Goal: Check status: Check status

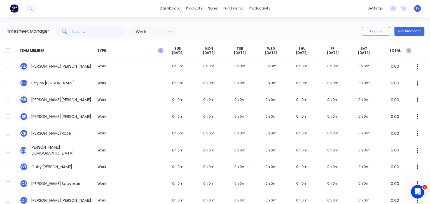
click at [162, 52] on icon "button" at bounding box center [161, 51] width 6 height 6
click at [407, 52] on icon "button" at bounding box center [409, 51] width 6 height 6
click at [406, 51] on icon "button" at bounding box center [409, 51] width 6 height 6
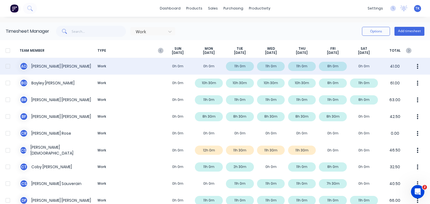
click at [61, 70] on div "A D [PERSON_NAME] Work 0h 0m 0h 0m 11h 0m 11h 0m 11h 0m 8h 0m 0h 0m 41.00" at bounding box center [215, 66] width 430 height 17
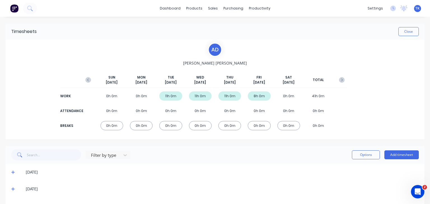
scroll to position [28, 0]
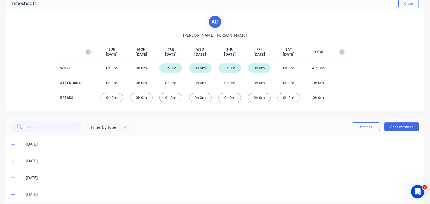
click at [13, 146] on icon at bounding box center [13, 144] width 4 height 4
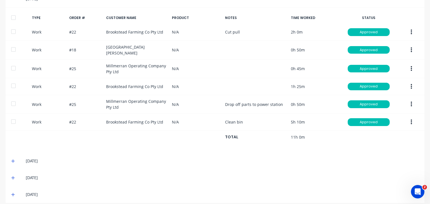
scroll to position [177, 0]
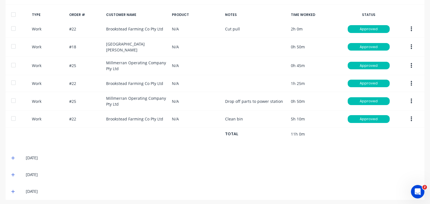
click at [13, 157] on icon at bounding box center [13, 158] width 4 height 4
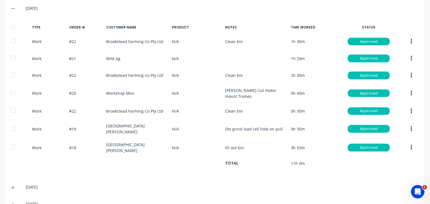
scroll to position [334, 0]
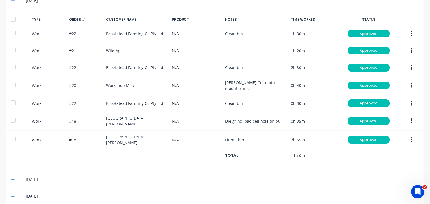
click at [12, 178] on icon at bounding box center [13, 180] width 4 height 4
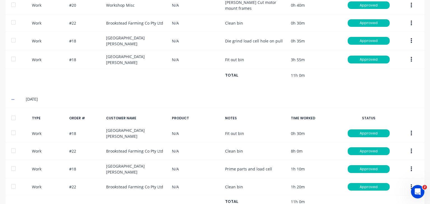
scroll to position [440, 0]
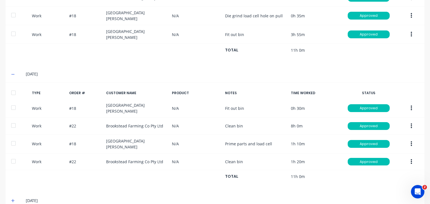
click at [12, 199] on icon at bounding box center [13, 201] width 4 height 4
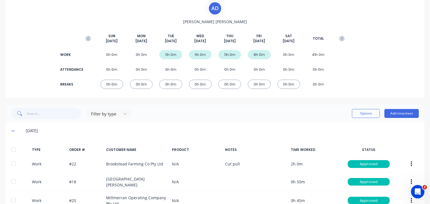
scroll to position [41, 0]
click at [339, 39] on icon "button" at bounding box center [342, 39] width 6 height 6
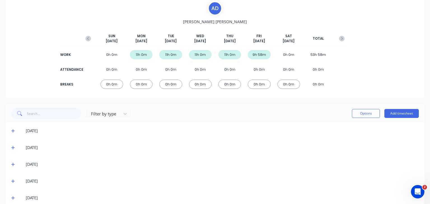
click at [15, 129] on icon at bounding box center [13, 131] width 4 height 4
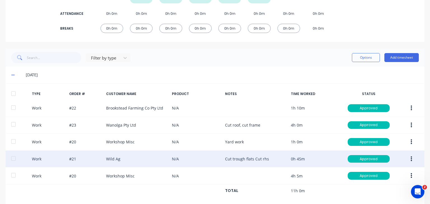
scroll to position [153, 0]
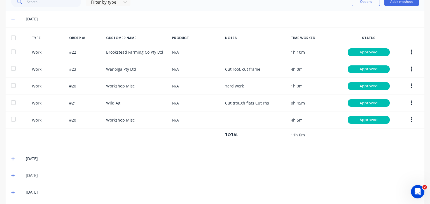
click at [12, 158] on icon at bounding box center [12, 159] width 3 height 3
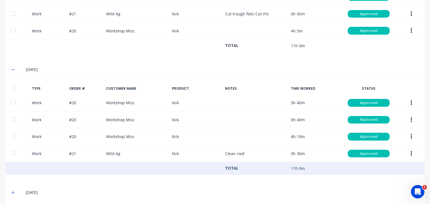
scroll to position [278, 0]
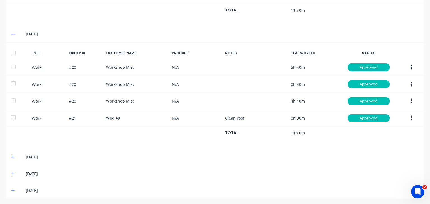
click at [11, 155] on icon at bounding box center [13, 157] width 4 height 4
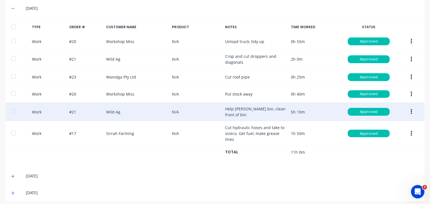
scroll to position [429, 0]
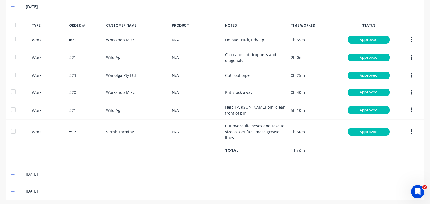
click at [15, 172] on span at bounding box center [14, 175] width 6 height 6
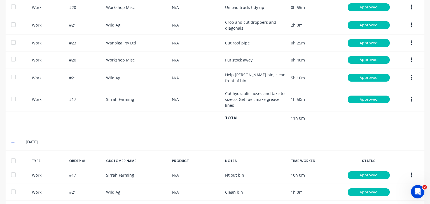
scroll to position [500, 0]
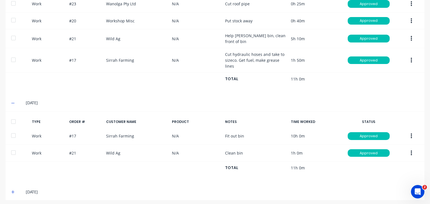
click at [12, 190] on icon at bounding box center [13, 192] width 4 height 4
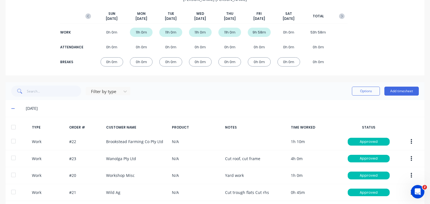
scroll to position [0, 0]
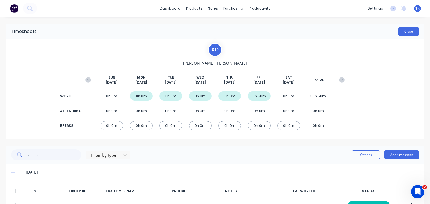
click at [398, 35] on button "Close" at bounding box center [408, 31] width 20 height 9
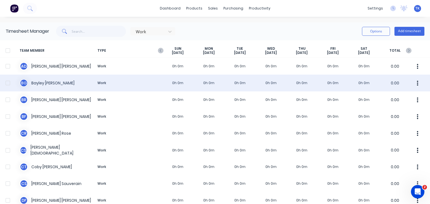
click at [41, 84] on div "[PERSON_NAME] Work 0h 0m 0h 0m 0h 0m 0h 0m 0h 0m 0h 0m 0h 0m 0.00" at bounding box center [215, 83] width 430 height 17
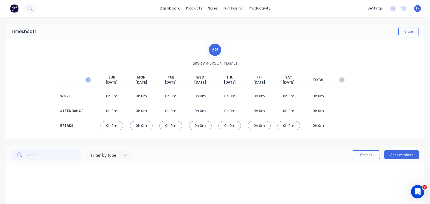
click at [86, 80] on icon "button" at bounding box center [88, 80] width 6 height 6
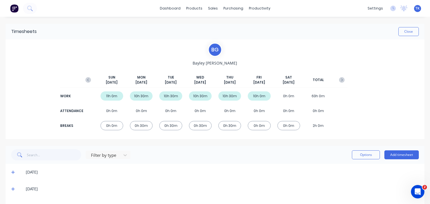
click at [86, 80] on icon "button" at bounding box center [88, 80] width 6 height 6
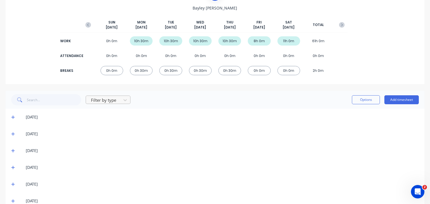
scroll to position [56, 0]
drag, startPoint x: 12, startPoint y: 119, endPoint x: 13, endPoint y: 123, distance: 4.3
click at [13, 119] on span at bounding box center [14, 117] width 6 height 6
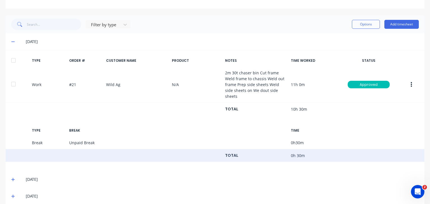
scroll to position [182, 0]
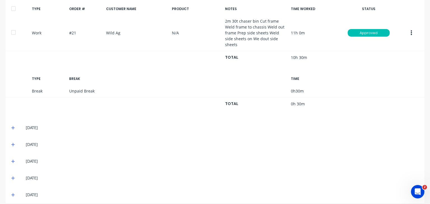
click at [15, 125] on span at bounding box center [14, 128] width 6 height 6
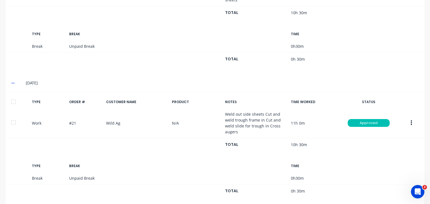
scroll to position [266, 0]
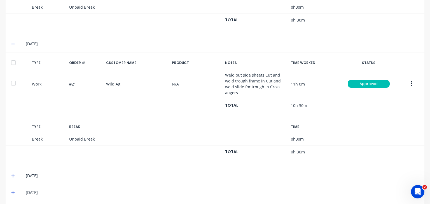
click at [11, 174] on icon at bounding box center [13, 176] width 4 height 4
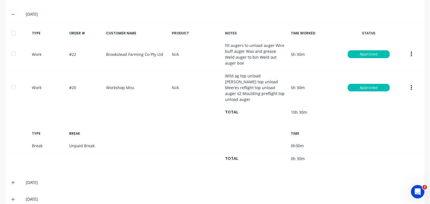
scroll to position [437, 0]
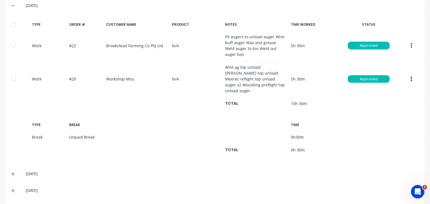
click at [15, 171] on span at bounding box center [14, 174] width 6 height 6
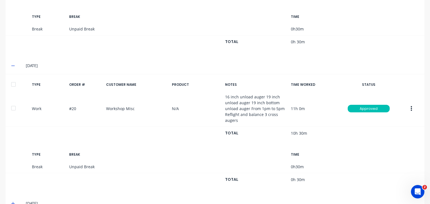
scroll to position [558, 0]
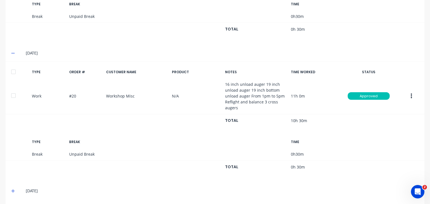
click at [13, 190] on icon at bounding box center [12, 191] width 3 height 3
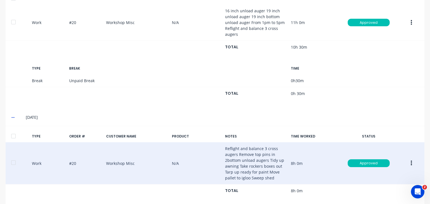
scroll to position [638, 0]
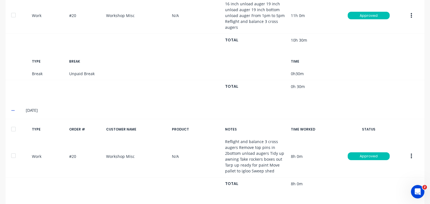
click at [14, 204] on span at bounding box center [14, 208] width 6 height 6
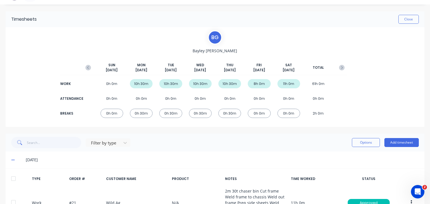
scroll to position [7, 0]
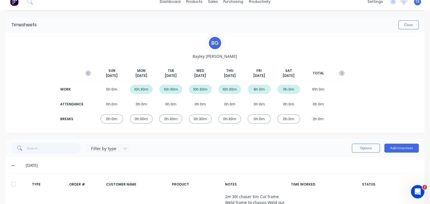
click at [399, 20] on div "Timesheets Close" at bounding box center [215, 25] width 419 height 16
click at [399, 24] on button "Close" at bounding box center [408, 24] width 20 height 9
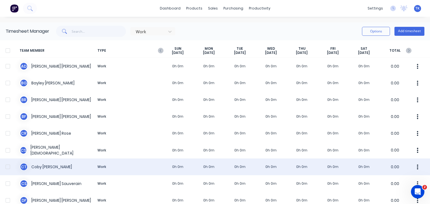
click at [44, 168] on div "C T [PERSON_NAME] Work 0h 0m 0h 0m 0h 0m 0h 0m 0h 0m 0h 0m 0h 0m 0.00" at bounding box center [215, 167] width 430 height 17
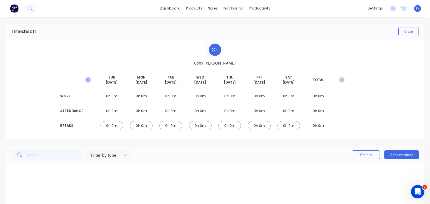
click at [85, 81] on icon "button" at bounding box center [88, 80] width 6 height 6
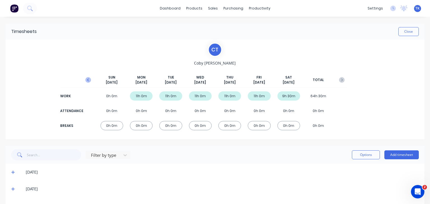
click at [86, 80] on icon "button" at bounding box center [88, 80] width 6 height 6
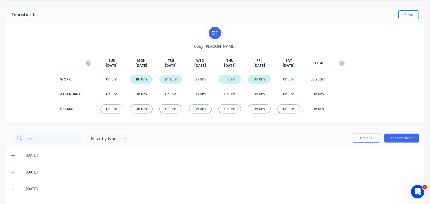
scroll to position [34, 0]
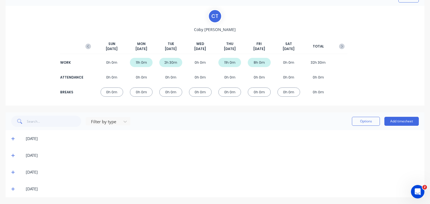
click at [12, 136] on span at bounding box center [14, 139] width 6 height 6
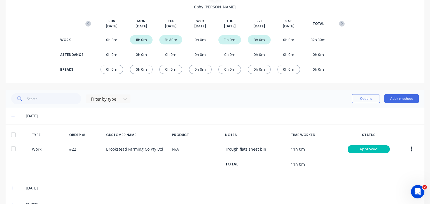
scroll to position [89, 0]
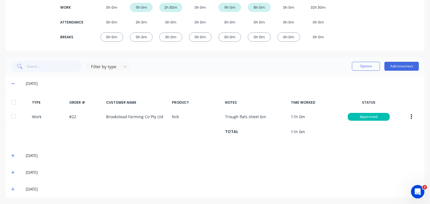
click at [13, 157] on icon at bounding box center [13, 156] width 4 height 4
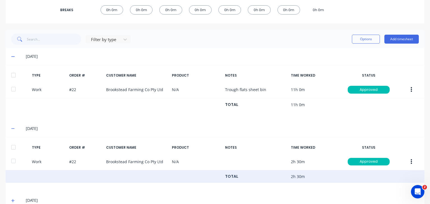
scroll to position [144, 0]
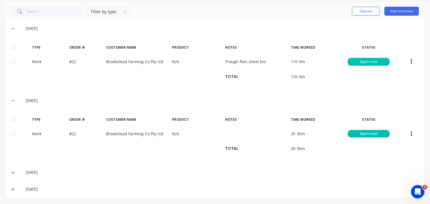
click at [14, 174] on icon at bounding box center [13, 173] width 4 height 4
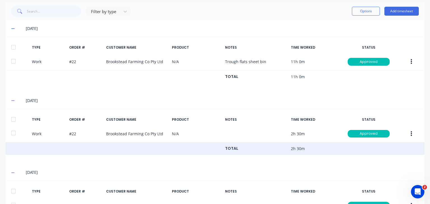
scroll to position [199, 0]
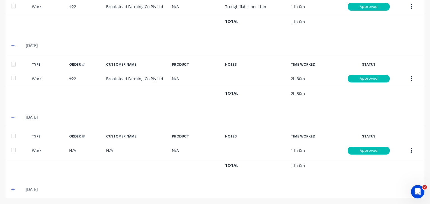
click at [12, 189] on icon at bounding box center [13, 190] width 4 height 4
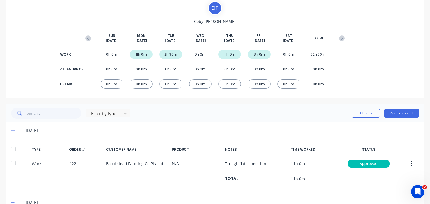
scroll to position [0, 0]
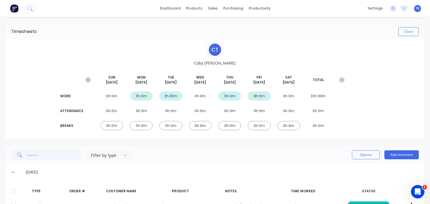
drag, startPoint x: 289, startPoint y: 149, endPoint x: 361, endPoint y: 91, distance: 93.5
click at [290, 146] on div "Filter by type Options Add timesheet" at bounding box center [215, 155] width 419 height 18
click at [339, 78] on icon "button" at bounding box center [342, 80] width 6 height 6
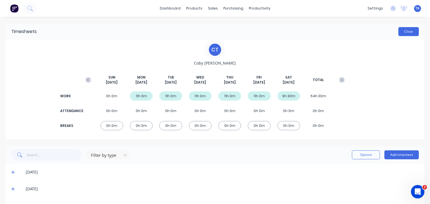
click at [399, 28] on button "Close" at bounding box center [408, 31] width 20 height 9
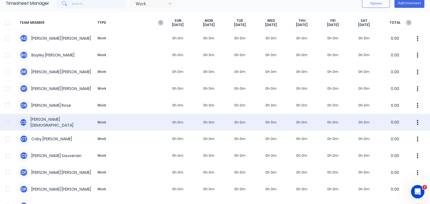
scroll to position [84, 0]
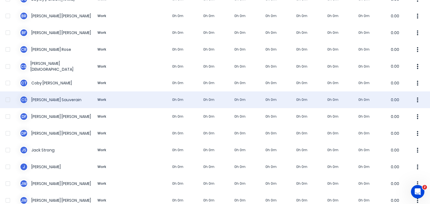
click at [46, 98] on div "[PERSON_NAME] Sauverain Work 0h 0m 0h 0m 0h 0m 0h 0m 0h 0m 0h 0m 0h 0m 0.00" at bounding box center [215, 99] width 430 height 17
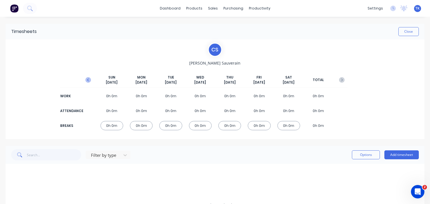
click at [88, 81] on icon "button" at bounding box center [88, 80] width 6 height 6
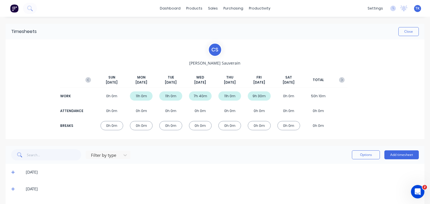
click at [88, 81] on icon "button" at bounding box center [88, 80] width 6 height 6
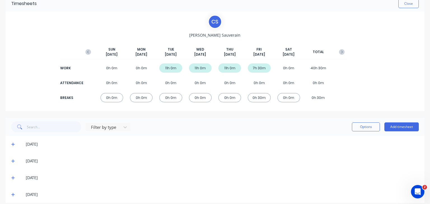
click at [11, 144] on icon at bounding box center [13, 144] width 4 height 4
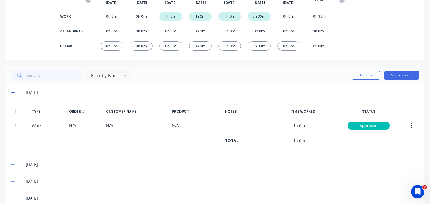
scroll to position [89, 0]
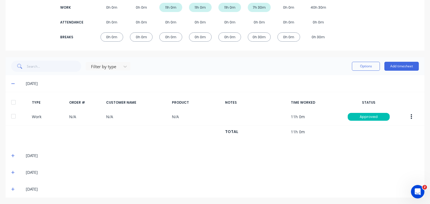
click at [12, 156] on icon at bounding box center [13, 156] width 4 height 4
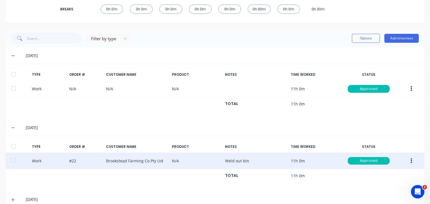
scroll to position [144, 0]
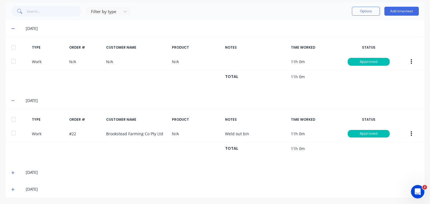
click at [12, 173] on icon at bounding box center [13, 173] width 4 height 4
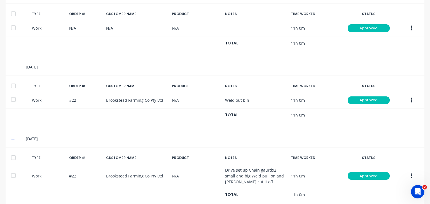
scroll to position [206, 0]
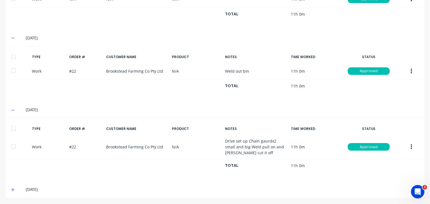
click at [13, 187] on span at bounding box center [14, 190] width 6 height 6
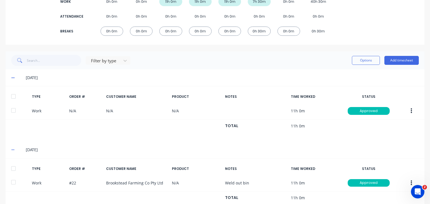
scroll to position [11, 0]
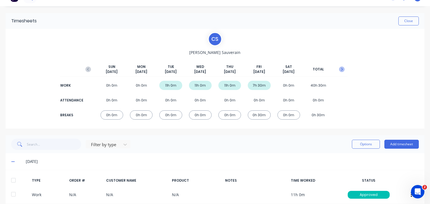
click at [341, 70] on icon "button" at bounding box center [342, 69] width 2 height 3
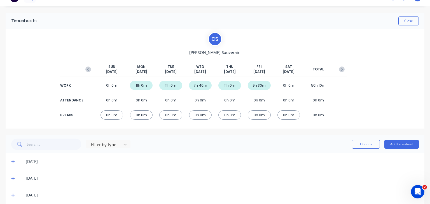
click at [13, 161] on icon at bounding box center [12, 161] width 3 height 3
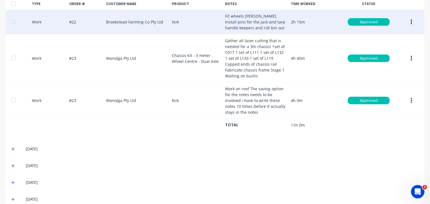
scroll to position [198, 0]
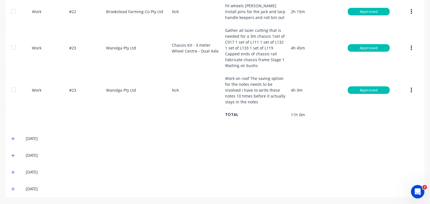
click at [16, 138] on span at bounding box center [14, 139] width 6 height 6
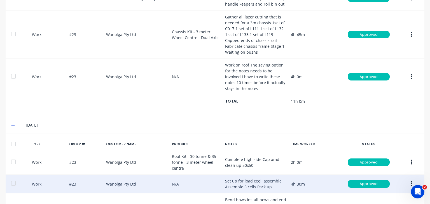
scroll to position [310, 0]
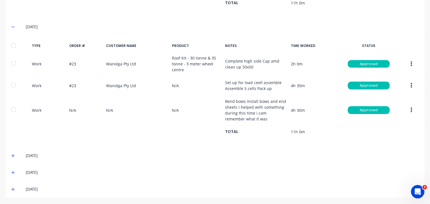
click at [14, 156] on icon at bounding box center [13, 156] width 4 height 4
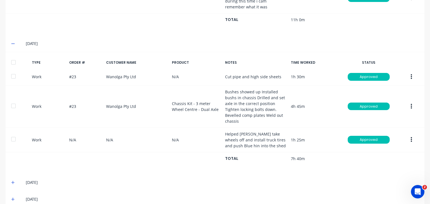
scroll to position [431, 0]
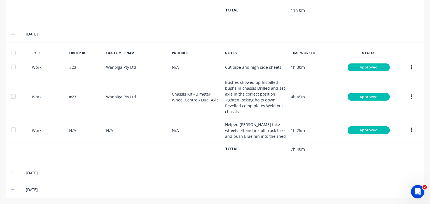
click at [15, 170] on span at bounding box center [14, 173] width 6 height 6
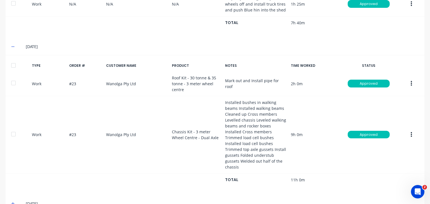
scroll to position [572, 0]
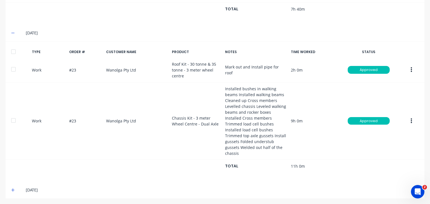
click at [11, 189] on div "[DATE]" at bounding box center [215, 190] width 419 height 17
click at [13, 189] on icon at bounding box center [12, 190] width 3 height 3
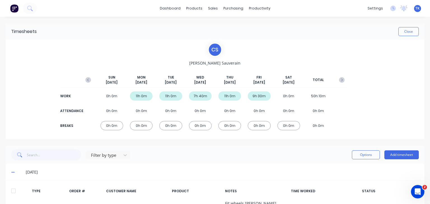
scroll to position [0, 0]
click at [407, 30] on button "Close" at bounding box center [408, 31] width 20 height 9
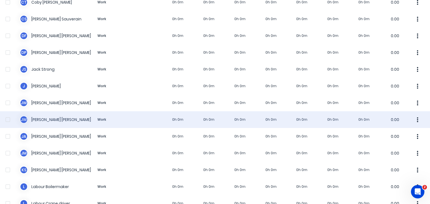
scroll to position [168, 0]
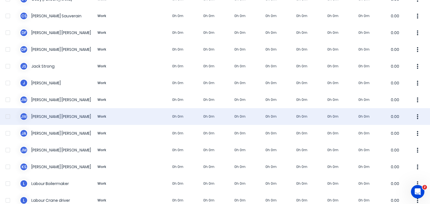
click at [50, 114] on div "[PERSON_NAME] [PERSON_NAME] Work 0h 0m 0h 0m 0h 0m 0h 0m 0h 0m 0h 0m 0h 0m 0.00" at bounding box center [215, 116] width 430 height 17
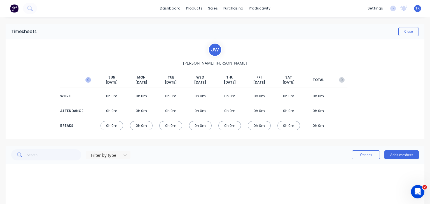
click at [86, 80] on icon "button" at bounding box center [88, 80] width 6 height 6
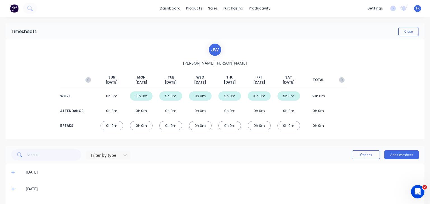
click at [382, 45] on div "[PERSON_NAME] [PERSON_NAME] [DATE] [DATE] [DATE] [DATE] [DATE] [DATE] [DATE] TO…" at bounding box center [215, 89] width 419 height 100
click at [339, 80] on icon "button" at bounding box center [342, 80] width 6 height 6
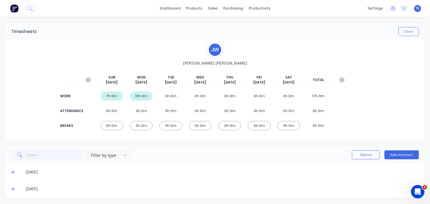
click at [288, 74] on div "[DATE] [DATE] [DATE] [DATE] [DATE] [DATE] [DATE] TOTAL WORK 7h 0m 10h 0m 0h 0m …" at bounding box center [215, 101] width 265 height 70
click at [87, 79] on icon "button" at bounding box center [88, 80] width 6 height 6
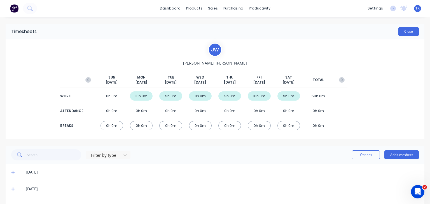
click at [399, 33] on button "Close" at bounding box center [408, 31] width 20 height 9
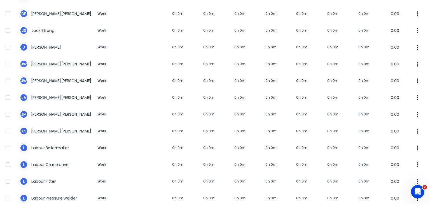
scroll to position [224, 0]
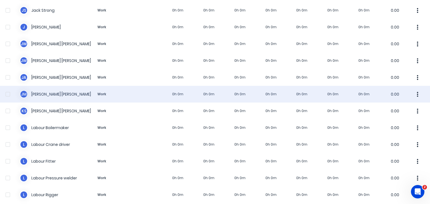
click at [38, 94] on div "[PERSON_NAME] Work 0h 0m 0h 0m 0h 0m 0h 0m 0h 0m 0h 0m 0h 0m 0.00" at bounding box center [215, 94] width 430 height 17
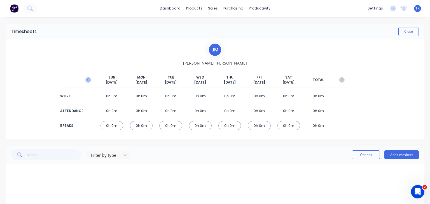
click at [90, 80] on button "button" at bounding box center [88, 80] width 11 height 10
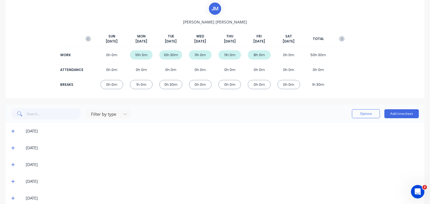
scroll to position [50, 0]
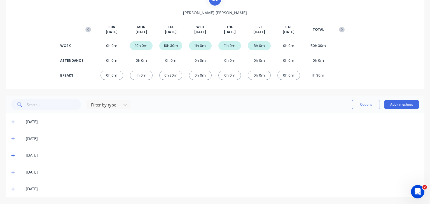
click at [11, 121] on icon at bounding box center [13, 122] width 4 height 4
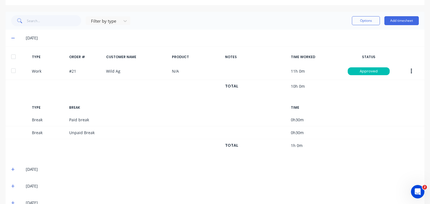
scroll to position [164, 0]
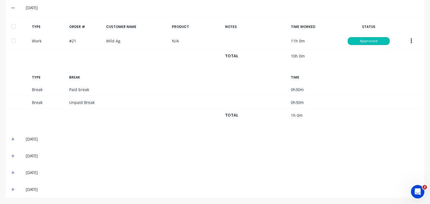
click at [13, 137] on span at bounding box center [14, 140] width 6 height 6
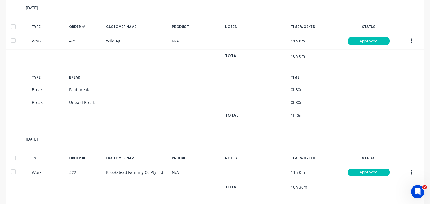
scroll to position [266, 0]
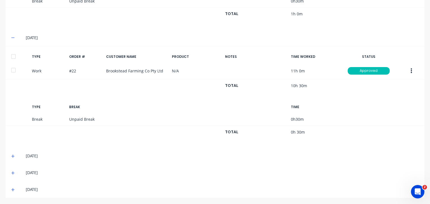
click at [13, 156] on icon at bounding box center [12, 156] width 3 height 3
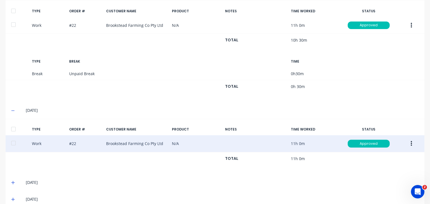
scroll to position [321, 0]
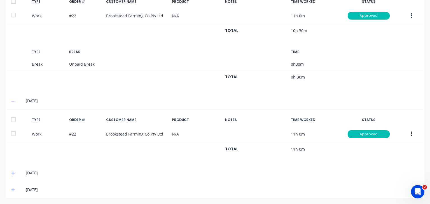
click at [14, 172] on icon at bounding box center [12, 173] width 3 height 3
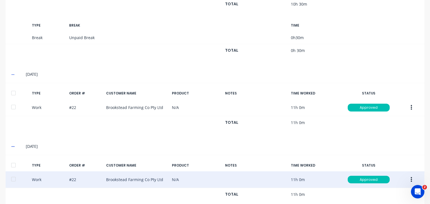
scroll to position [376, 0]
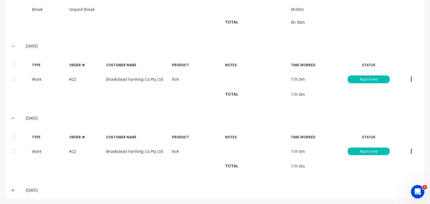
click at [11, 189] on icon at bounding box center [13, 191] width 4 height 4
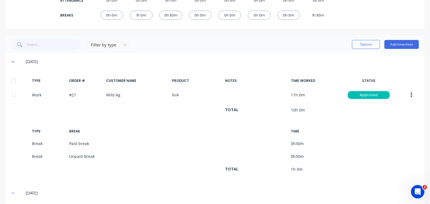
scroll to position [67, 0]
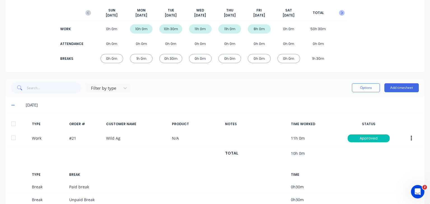
click at [340, 12] on icon "button" at bounding box center [342, 13] width 6 height 6
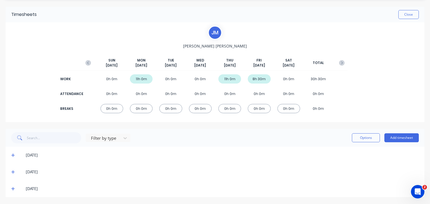
scroll to position [17, 0]
click at [13, 155] on icon at bounding box center [12, 155] width 3 height 3
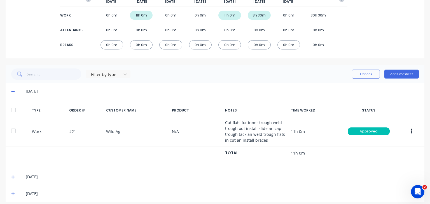
scroll to position [86, 0]
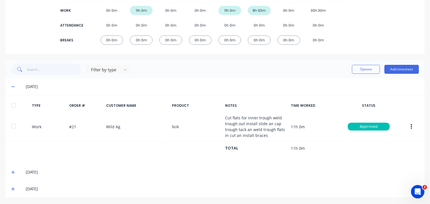
click at [14, 172] on icon at bounding box center [12, 172] width 3 height 3
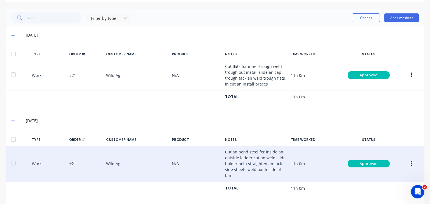
scroll to position [160, 0]
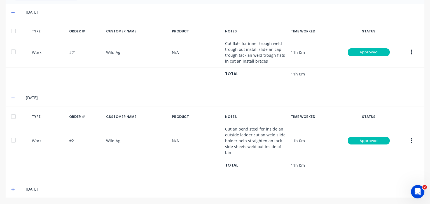
click at [12, 189] on icon at bounding box center [13, 189] width 4 height 4
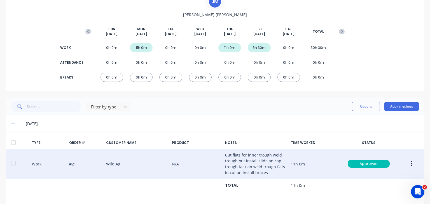
scroll to position [39, 0]
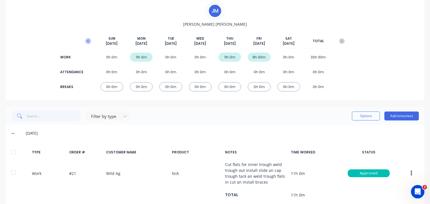
click at [91, 40] on button "button" at bounding box center [88, 41] width 11 height 10
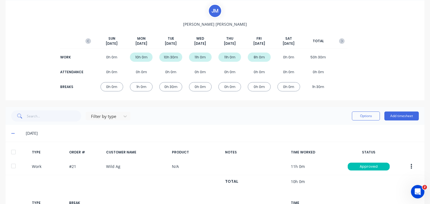
click at [292, 114] on div "Filter by type Options Add timesheet" at bounding box center [214, 116] width 407 height 11
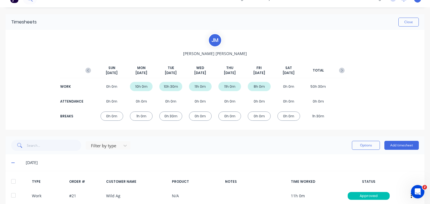
scroll to position [0, 0]
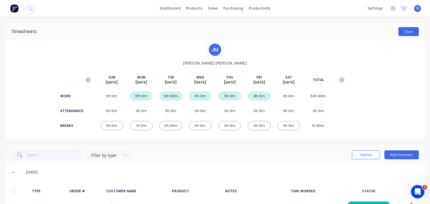
click at [398, 32] on button "Close" at bounding box center [408, 31] width 20 height 9
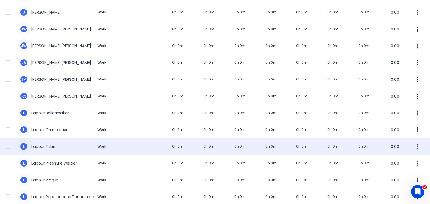
scroll to position [252, 0]
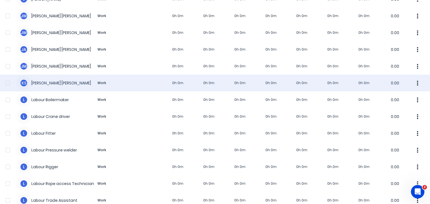
click at [48, 84] on div "k s [PERSON_NAME] Work 0h 0m 0h 0m 0h 0m 0h 0m 0h 0m 0h 0m 0h 0m 0.00" at bounding box center [215, 83] width 430 height 17
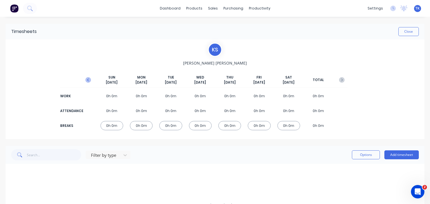
click at [89, 80] on icon "button" at bounding box center [88, 80] width 6 height 6
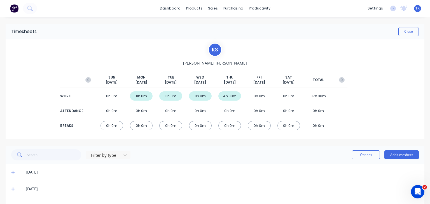
click at [89, 80] on icon "button" at bounding box center [88, 80] width 6 height 6
click at [312, 74] on div "[DATE] [DATE] [DATE] [DATE] [DATE] [DATE] [DATE] TOTAL WORK 0h 0m 9h 0m 11h 0m …" at bounding box center [215, 101] width 265 height 70
click at [339, 79] on icon "button" at bounding box center [342, 80] width 6 height 6
click at [90, 77] on icon "button" at bounding box center [88, 80] width 6 height 6
click at [339, 81] on icon "button" at bounding box center [342, 80] width 6 height 6
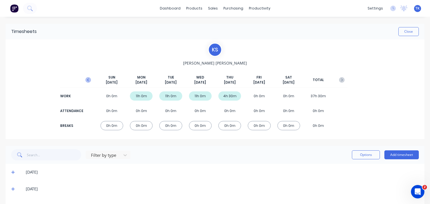
click at [87, 77] on icon "button" at bounding box center [88, 80] width 6 height 6
drag, startPoint x: 273, startPoint y: 65, endPoint x: 373, endPoint y: 81, distance: 100.6
click at [273, 65] on div "k s [PERSON_NAME][DATE] [DATE] [DATE] [DATE] [DATE] [DATE] [DATE] TOTAL WORK 0h…" at bounding box center [215, 89] width 265 height 93
click at [339, 80] on icon "button" at bounding box center [342, 80] width 6 height 6
click at [411, 33] on button "Close" at bounding box center [408, 31] width 20 height 9
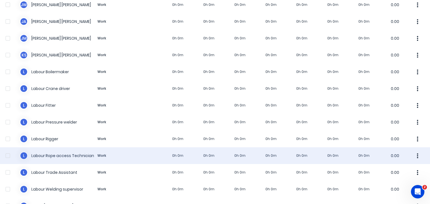
scroll to position [392, 0]
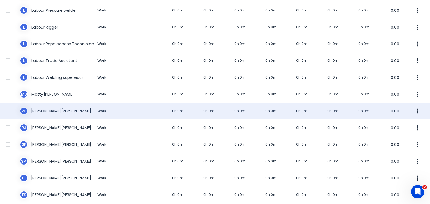
click at [43, 111] on div "[PERSON_NAME] Work 0h 0m 0h 0m 0h 0m 0h 0m 0h 0m 0h 0m 0h 0m 0.00" at bounding box center [215, 111] width 430 height 17
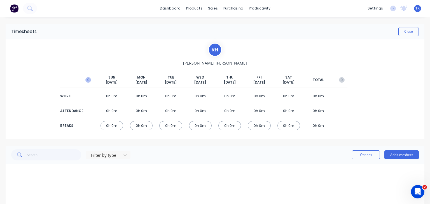
click at [87, 78] on icon "button" at bounding box center [88, 80] width 6 height 6
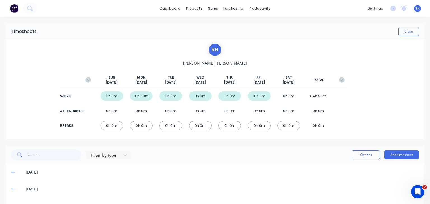
click at [88, 79] on icon "button" at bounding box center [88, 80] width 6 height 6
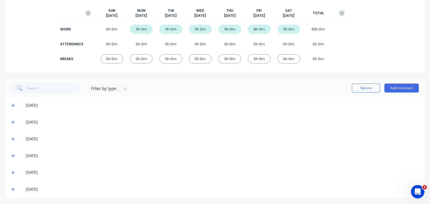
scroll to position [67, 0]
click at [13, 106] on icon at bounding box center [12, 105] width 3 height 3
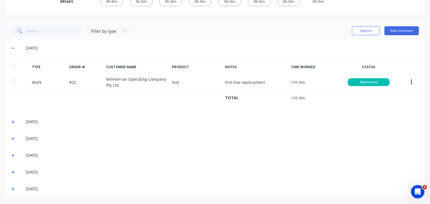
scroll to position [124, 0]
click at [14, 121] on icon at bounding box center [13, 122] width 4 height 4
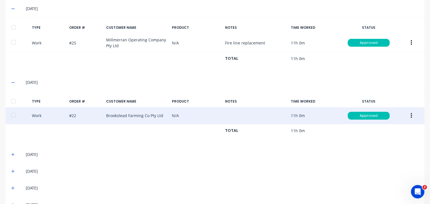
scroll to position [179, 0]
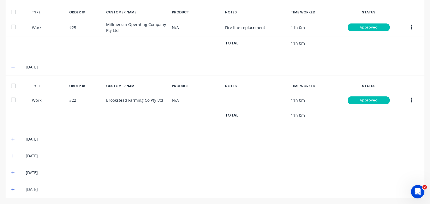
click at [15, 139] on icon at bounding box center [13, 139] width 4 height 4
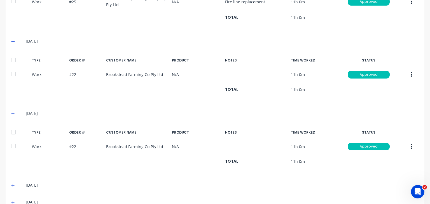
scroll to position [234, 0]
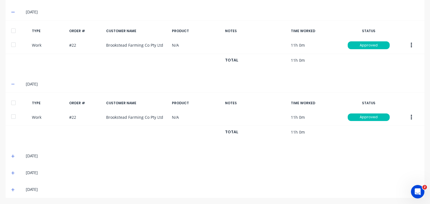
click at [14, 155] on icon at bounding box center [13, 156] width 4 height 4
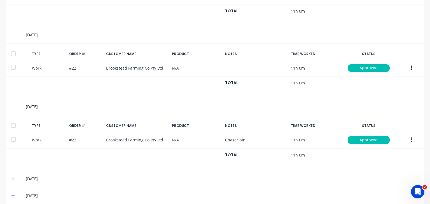
scroll to position [289, 0]
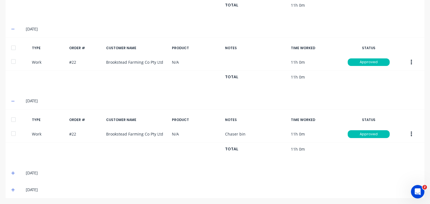
click at [13, 172] on icon at bounding box center [12, 173] width 3 height 3
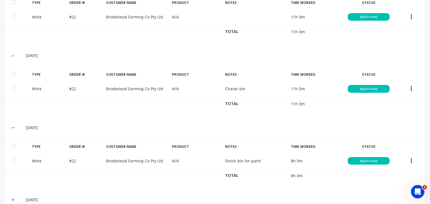
scroll to position [344, 0]
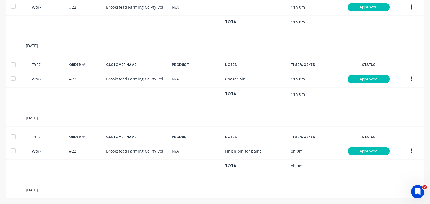
click at [13, 189] on icon at bounding box center [12, 190] width 3 height 3
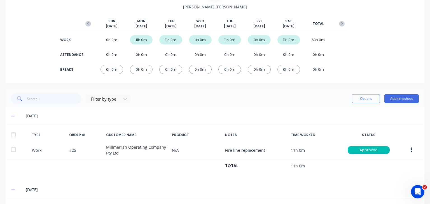
scroll to position [56, 0]
click at [339, 23] on icon "button" at bounding box center [342, 24] width 6 height 6
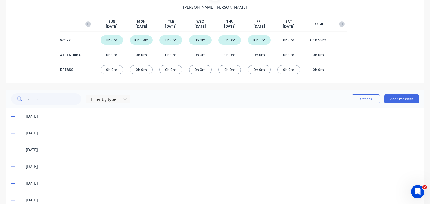
click at [12, 132] on icon at bounding box center [13, 133] width 4 height 4
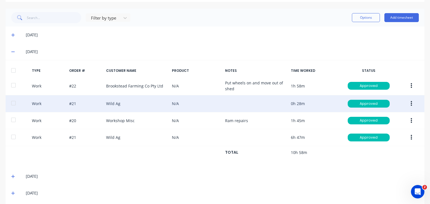
scroll to position [140, 0]
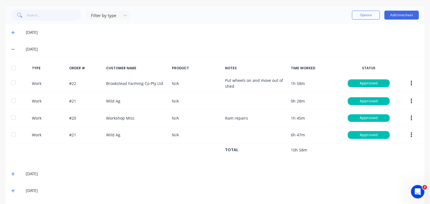
click at [11, 175] on icon at bounding box center [13, 174] width 4 height 4
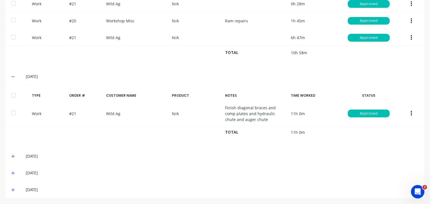
click at [14, 154] on icon at bounding box center [13, 156] width 4 height 4
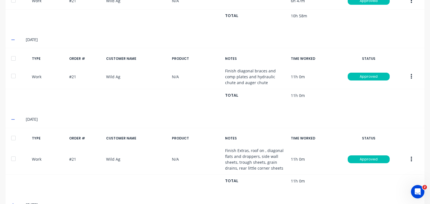
scroll to position [306, 0]
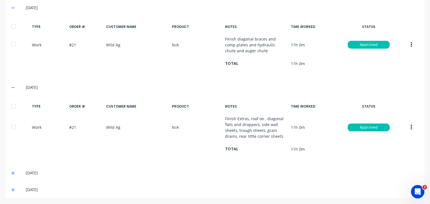
click at [13, 173] on icon at bounding box center [12, 173] width 3 height 3
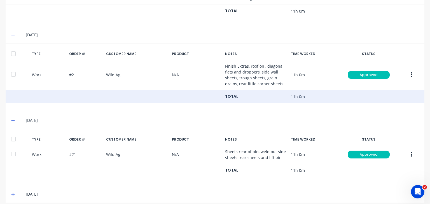
scroll to position [363, 0]
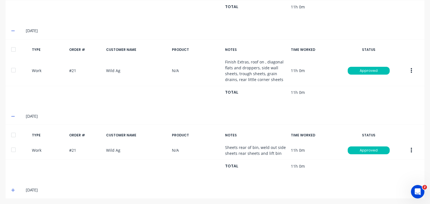
click at [13, 189] on icon at bounding box center [12, 190] width 3 height 3
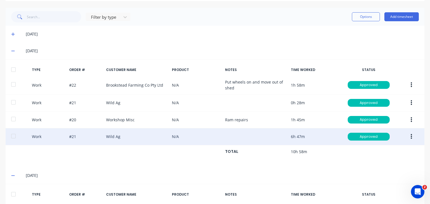
scroll to position [54, 0]
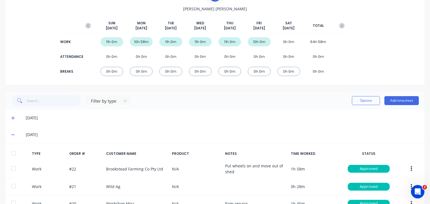
click at [87, 26] on icon "button" at bounding box center [88, 26] width 6 height 6
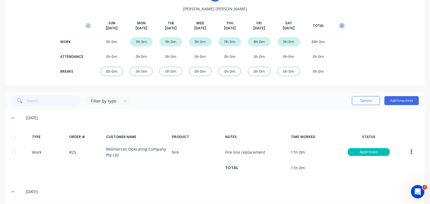
click at [341, 26] on button "button" at bounding box center [341, 26] width 11 height 10
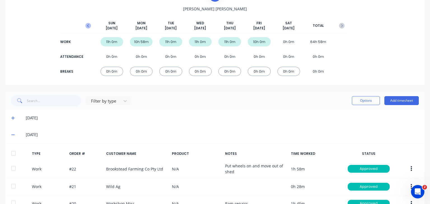
click at [87, 25] on icon "button" at bounding box center [88, 25] width 2 height 3
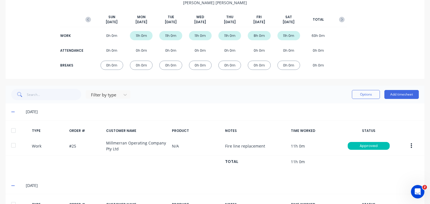
scroll to position [43, 0]
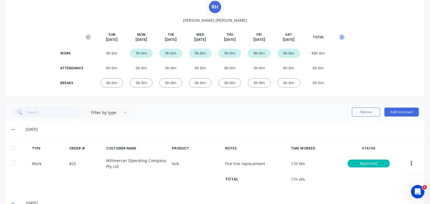
click at [339, 37] on icon "button" at bounding box center [342, 37] width 6 height 6
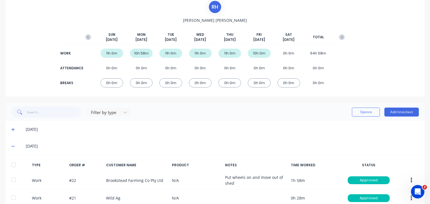
click at [13, 128] on icon at bounding box center [12, 129] width 3 height 3
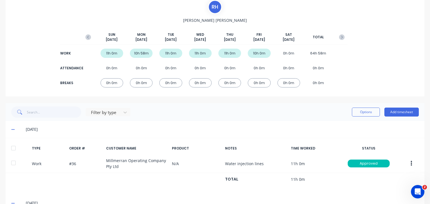
click at [394, 25] on div "[PERSON_NAME] [DATE] [DATE] [DATE] [DATE] [DATE] [DATE] [DATE] TOTAL WORK 11h 0…" at bounding box center [215, 47] width 419 height 100
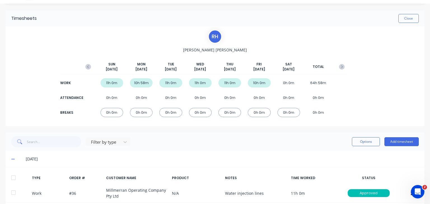
scroll to position [0, 0]
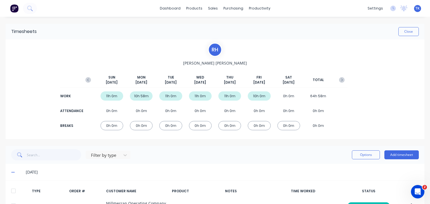
click at [403, 27] on div "Timesheets Close" at bounding box center [215, 32] width 419 height 16
click at [412, 30] on button "Close" at bounding box center [408, 31] width 20 height 9
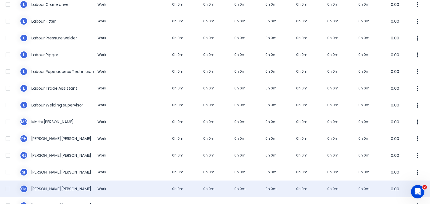
scroll to position [417, 0]
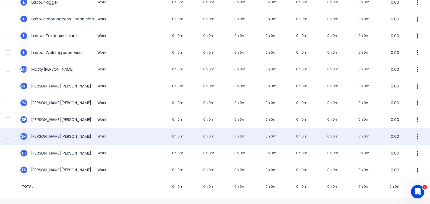
click at [48, 135] on div "S M [PERSON_NAME] Work 0h 0m 0h 0m 0h 0m 0h 0m 0h 0m 0h 0m 0h 0m 0.00" at bounding box center [215, 136] width 430 height 17
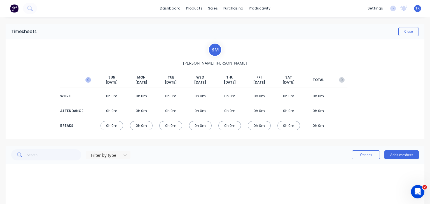
click at [88, 81] on icon "button" at bounding box center [88, 80] width 6 height 6
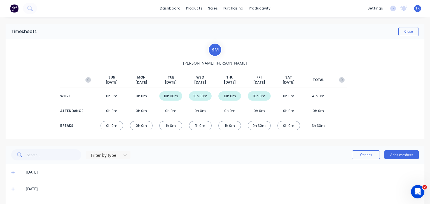
click at [88, 81] on icon "button" at bounding box center [88, 80] width 6 height 6
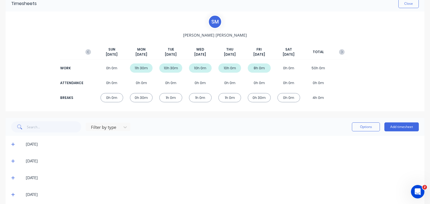
click at [13, 142] on icon at bounding box center [13, 144] width 4 height 4
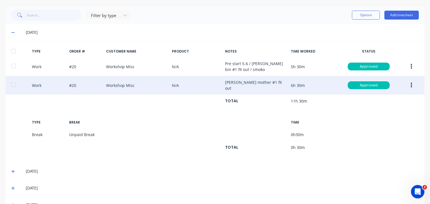
scroll to position [171, 0]
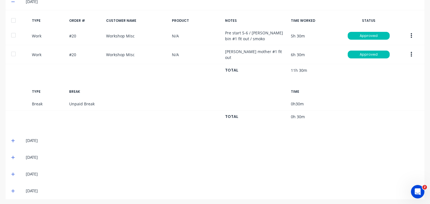
click at [14, 139] on icon at bounding box center [13, 141] width 4 height 4
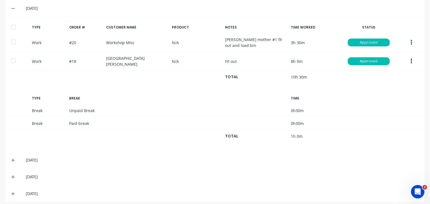
scroll to position [303, 0]
click at [12, 158] on icon at bounding box center [13, 160] width 4 height 4
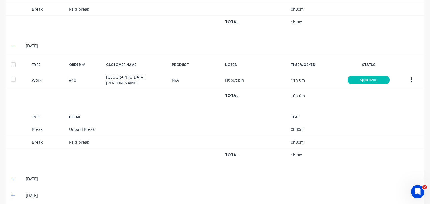
scroll to position [417, 0]
click at [15, 176] on span at bounding box center [14, 179] width 6 height 6
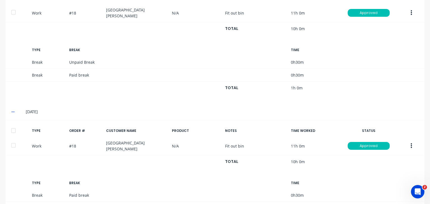
scroll to position [532, 0]
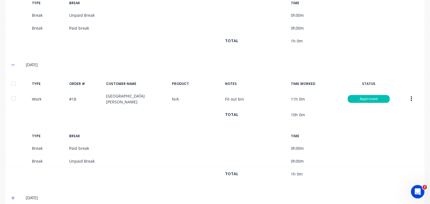
click at [12, 196] on icon at bounding box center [13, 198] width 4 height 4
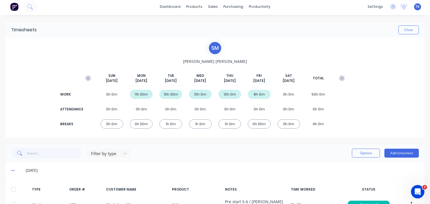
scroll to position [0, 0]
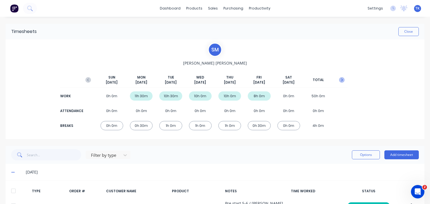
click at [339, 80] on icon "button" at bounding box center [342, 80] width 6 height 6
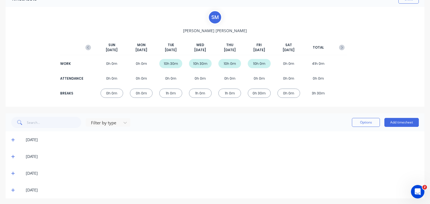
scroll to position [34, 0]
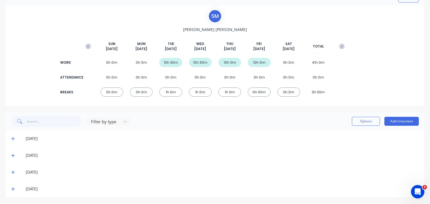
click at [11, 137] on div "[DATE]" at bounding box center [215, 138] width 419 height 17
click at [13, 137] on icon at bounding box center [13, 139] width 4 height 4
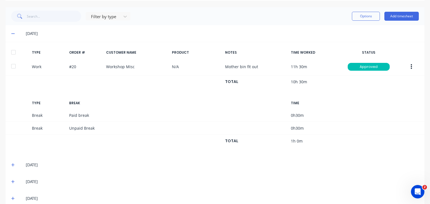
scroll to position [145, 0]
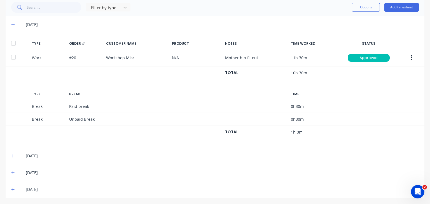
click at [11, 154] on icon at bounding box center [13, 156] width 4 height 4
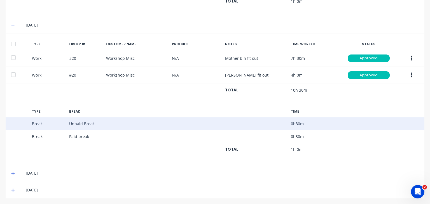
scroll to position [279, 0]
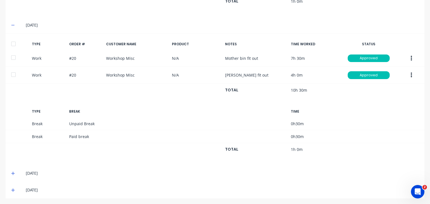
click at [11, 171] on icon at bounding box center [13, 173] width 4 height 4
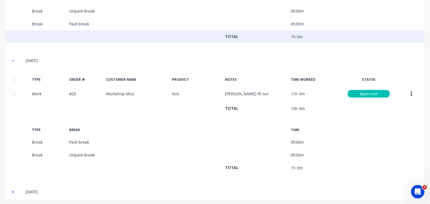
scroll to position [393, 0]
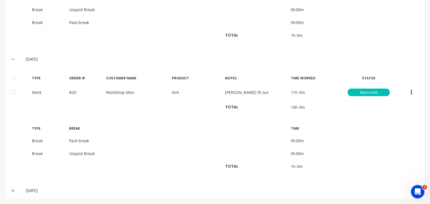
click at [12, 188] on span at bounding box center [14, 191] width 6 height 6
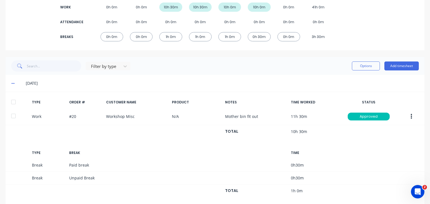
scroll to position [0, 0]
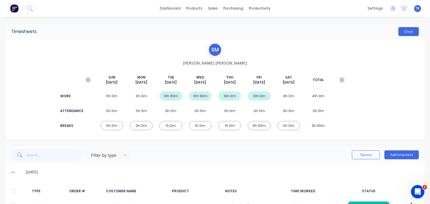
click at [402, 35] on button "Close" at bounding box center [408, 31] width 20 height 9
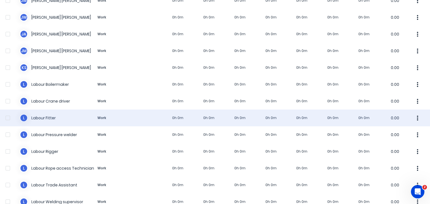
scroll to position [336, 0]
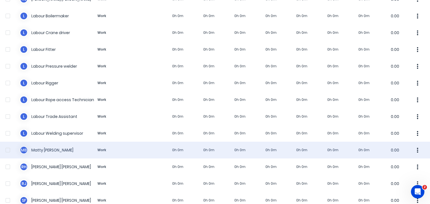
click at [41, 148] on div "M B [PERSON_NAME] Work 0h 0m 0h 0m 0h 0m 0h 0m 0h 0m 0h 0m 0h 0m 0.00" at bounding box center [215, 150] width 430 height 17
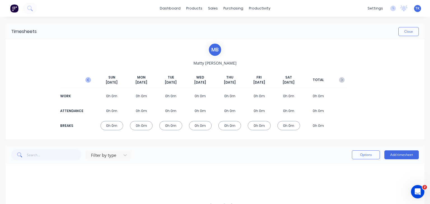
click at [86, 82] on icon "button" at bounding box center [88, 80] width 6 height 6
click at [85, 80] on icon "button" at bounding box center [88, 80] width 6 height 6
click at [339, 81] on icon "button" at bounding box center [342, 80] width 6 height 6
click at [85, 81] on icon "button" at bounding box center [88, 80] width 6 height 6
click at [339, 78] on icon "button" at bounding box center [342, 80] width 6 height 6
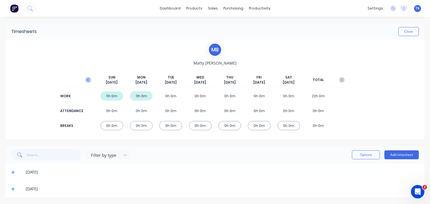
click at [88, 81] on icon "button" at bounding box center [88, 80] width 6 height 6
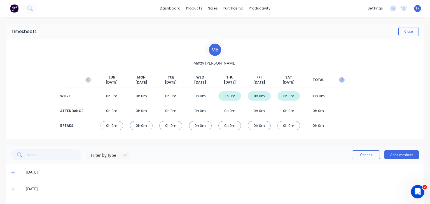
click at [339, 78] on icon "button" at bounding box center [342, 80] width 6 height 6
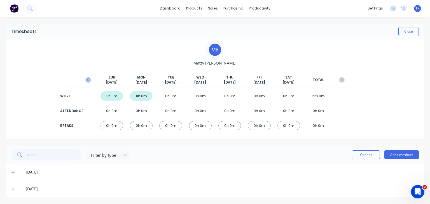
click at [87, 80] on icon "button" at bounding box center [88, 80] width 6 height 6
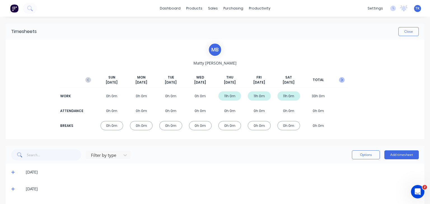
click at [340, 79] on icon "button" at bounding box center [342, 80] width 6 height 6
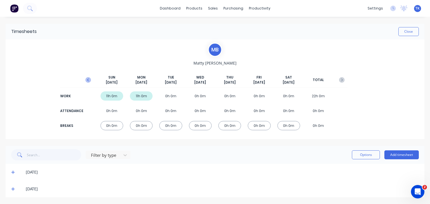
click at [86, 79] on icon "button" at bounding box center [88, 80] width 6 height 6
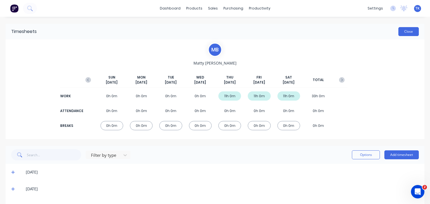
click at [403, 32] on button "Close" at bounding box center [408, 31] width 20 height 9
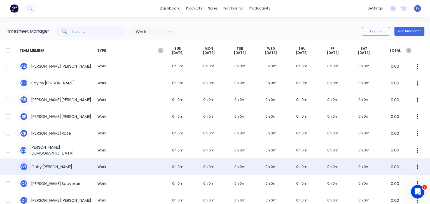
click at [58, 167] on div "C T [PERSON_NAME] Work 0h 0m 0h 0m 0h 0m 0h 0m 0h 0m 0h 0m 0h 0m 0.00" at bounding box center [215, 167] width 430 height 17
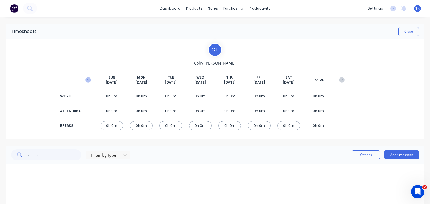
click at [85, 79] on icon "button" at bounding box center [88, 80] width 6 height 6
